Goal: Find specific page/section: Find specific page/section

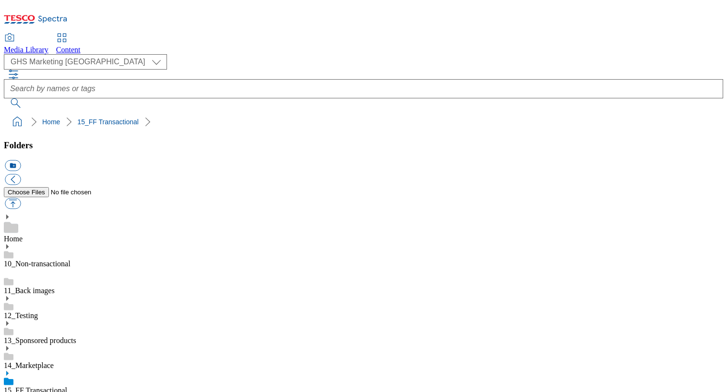
select select "flare-ghs-mktg"
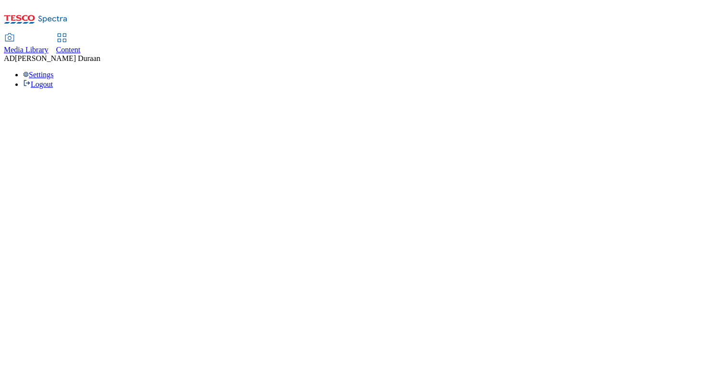
select select "flare-ghs-mktg"
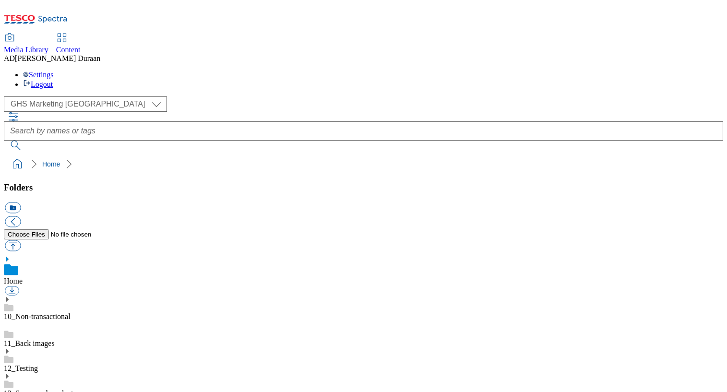
scroll to position [1, 0]
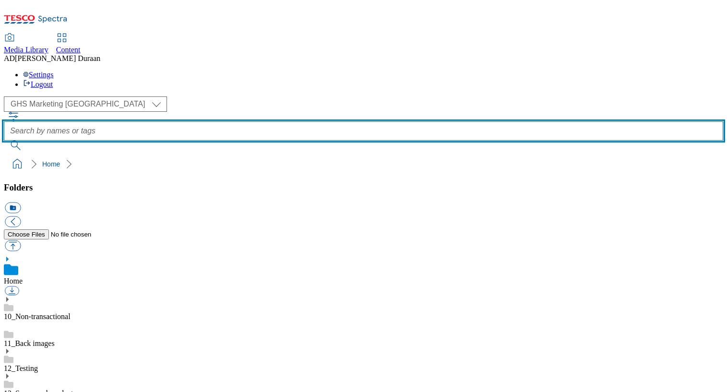
click at [311, 121] on input "text" at bounding box center [364, 130] width 720 height 19
type input "icon"
click at [4, 141] on button "submit" at bounding box center [16, 146] width 25 height 10
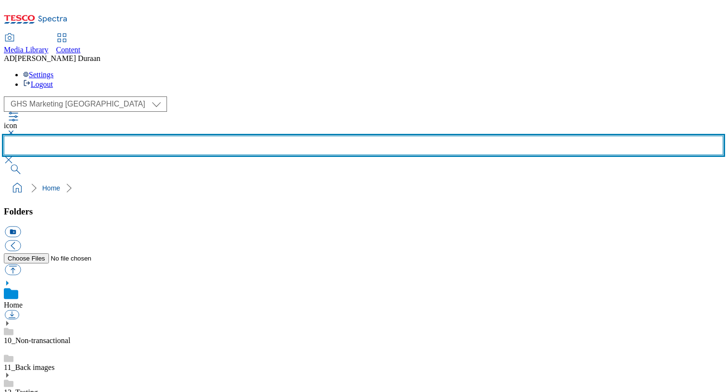
scroll to position [620, 0]
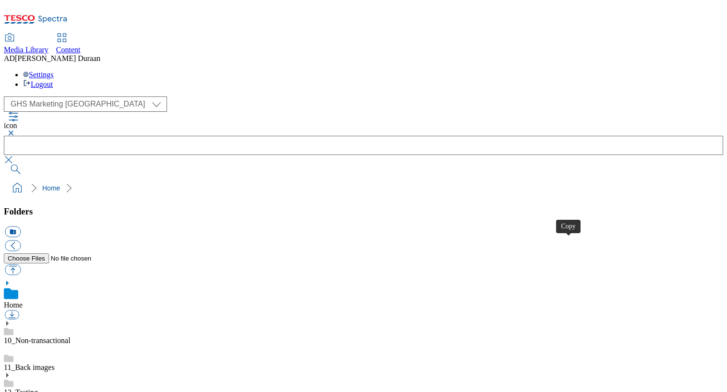
drag, startPoint x: 454, startPoint y: 256, endPoint x: 356, endPoint y: 198, distance: 114.3
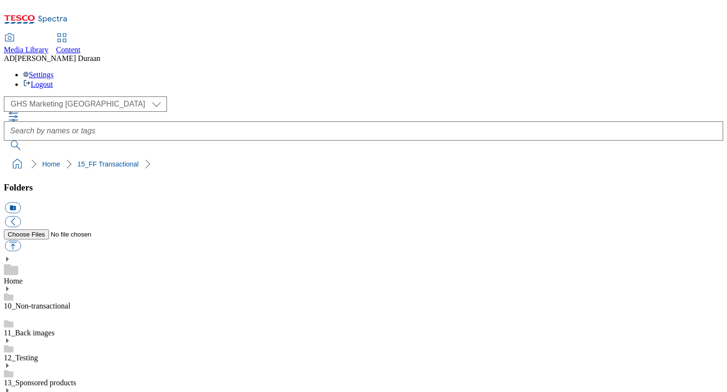
scroll to position [264, 0]
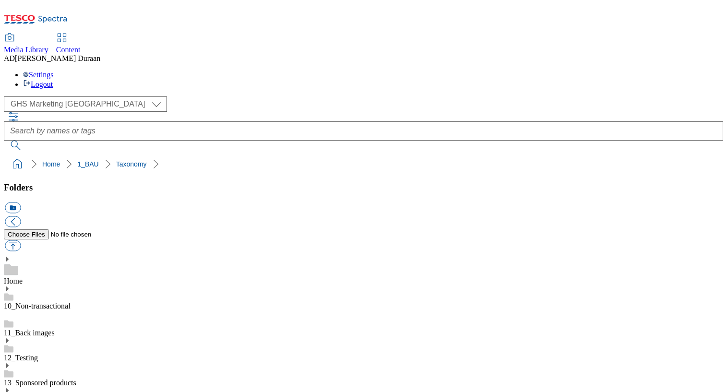
scroll to position [119, 0]
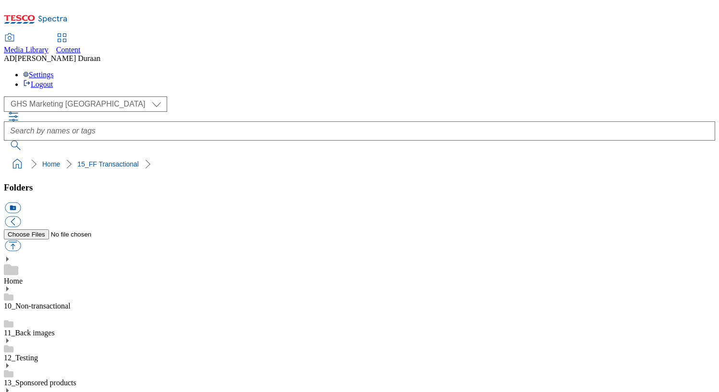
select select "flare-ghs-mktg"
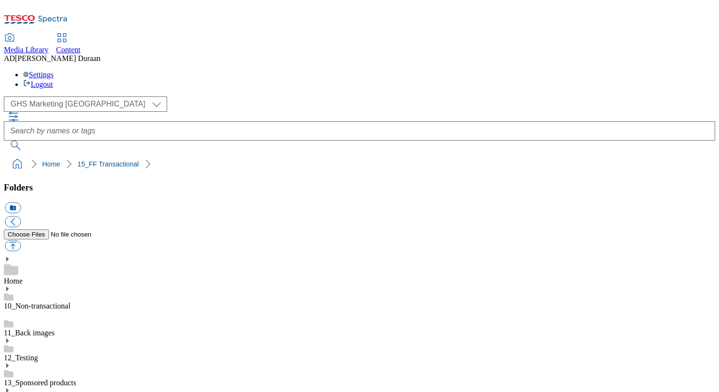
drag, startPoint x: 660, startPoint y: 367, endPoint x: 647, endPoint y: 358, distance: 16.1
